Goal: Information Seeking & Learning: Check status

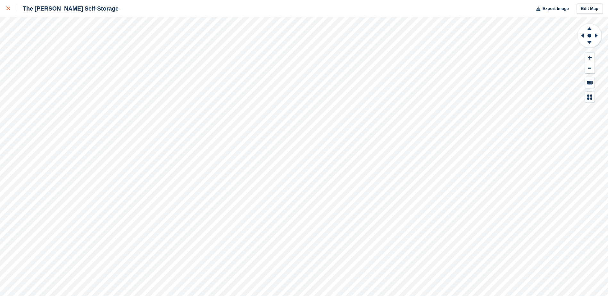
click at [8, 10] on icon at bounding box center [8, 8] width 4 height 4
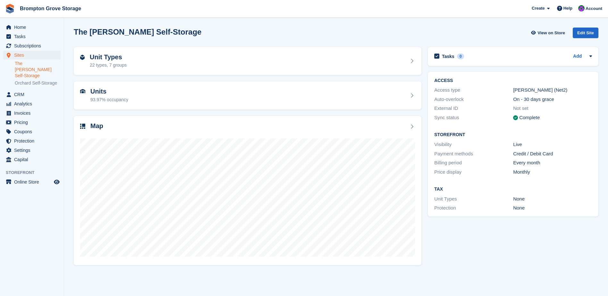
drag, startPoint x: 217, startPoint y: 35, endPoint x: 214, endPoint y: 36, distance: 3.7
click at [216, 35] on div "The Craggs Self-Storage View on Store Edit Site" at bounding box center [336, 33] width 524 height 11
click at [29, 46] on span "Subscriptions" at bounding box center [33, 45] width 38 height 9
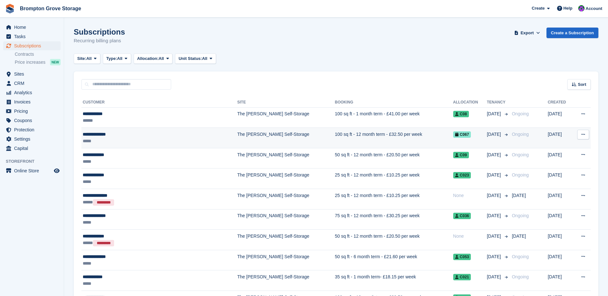
click at [103, 132] on div "**********" at bounding box center [140, 134] width 114 height 7
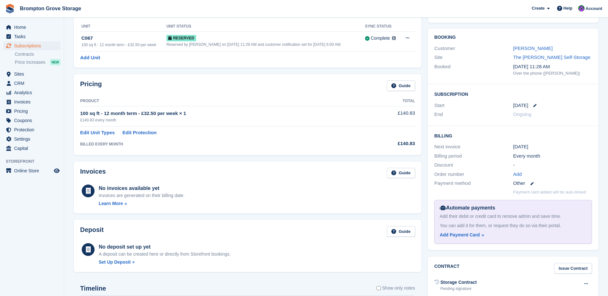
scroll to position [32, 0]
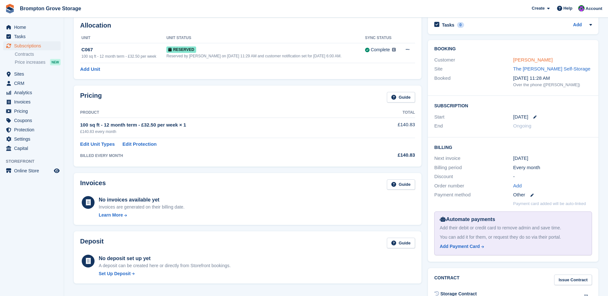
click at [532, 59] on link "Shilpa Bhojani" at bounding box center [532, 59] width 39 height 5
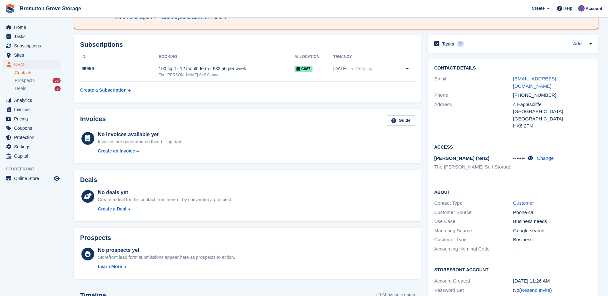
scroll to position [55, 0]
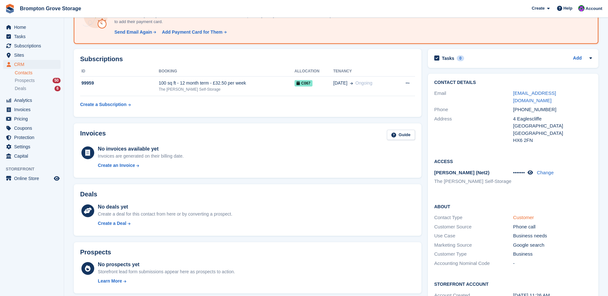
click at [523, 215] on link "Customer" at bounding box center [523, 217] width 21 height 5
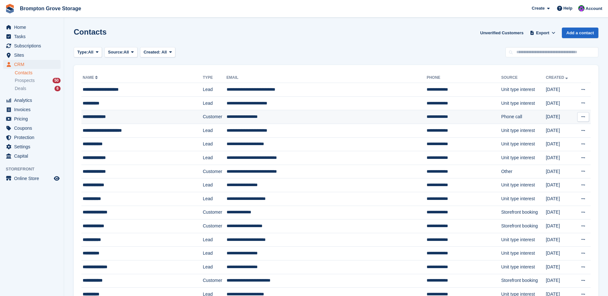
click at [94, 114] on div "**********" at bounding box center [132, 116] width 98 height 7
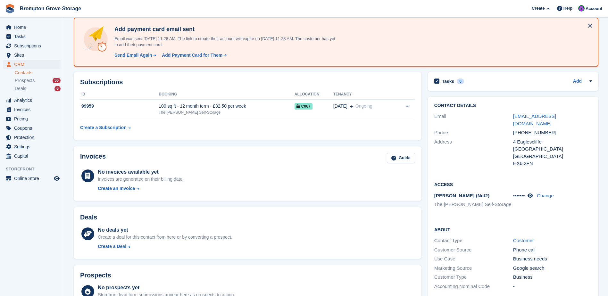
scroll to position [64, 0]
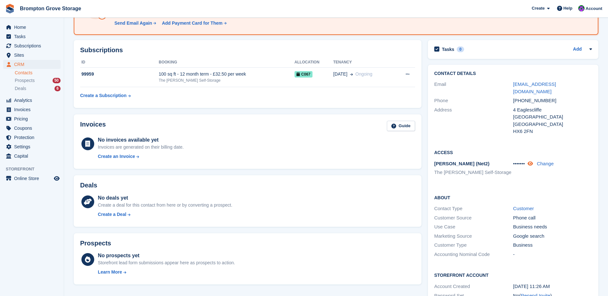
click at [533, 161] on icon at bounding box center [529, 163] width 5 height 5
click at [529, 161] on icon at bounding box center [529, 163] width 6 height 5
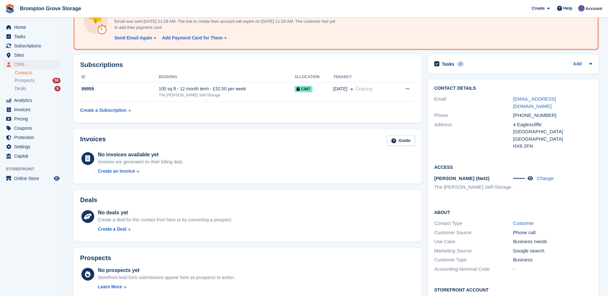
scroll to position [0, 0]
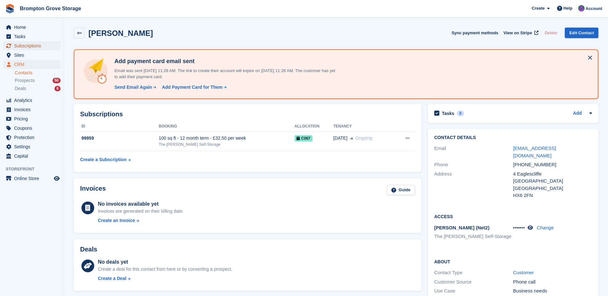
click at [28, 47] on span "Subscriptions" at bounding box center [33, 45] width 38 height 9
